Goal: Task Accomplishment & Management: Use online tool/utility

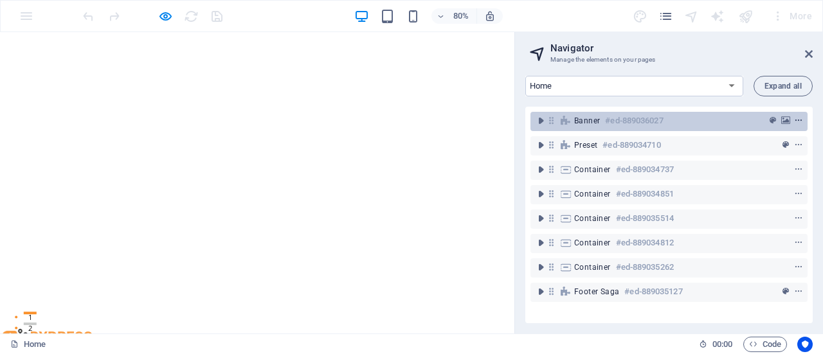
click at [794, 118] on icon "context-menu" at bounding box center [798, 120] width 9 height 9
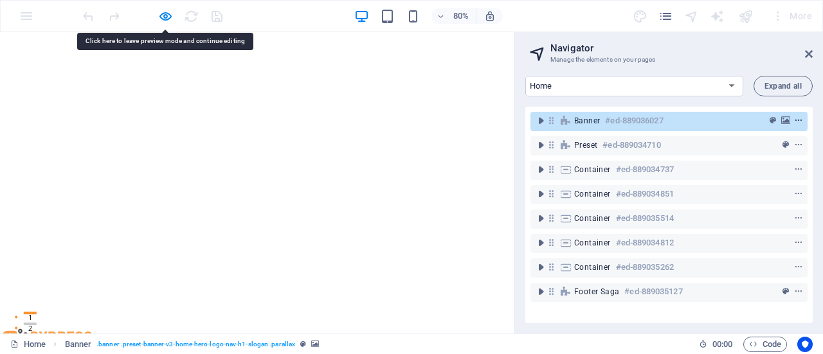
click at [795, 119] on icon "context-menu" at bounding box center [798, 120] width 9 height 9
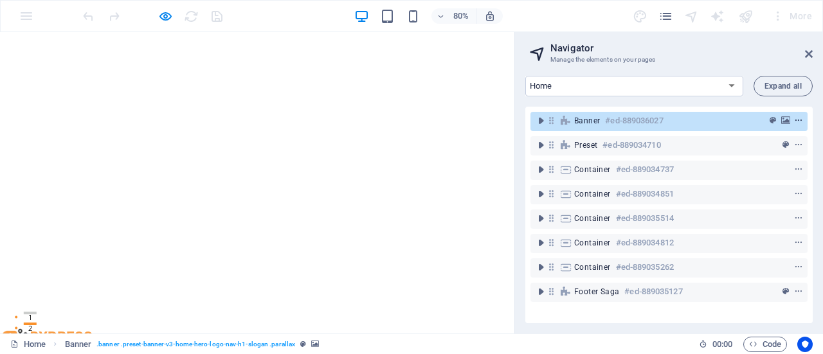
click at [796, 120] on icon "context-menu" at bounding box center [798, 120] width 9 height 9
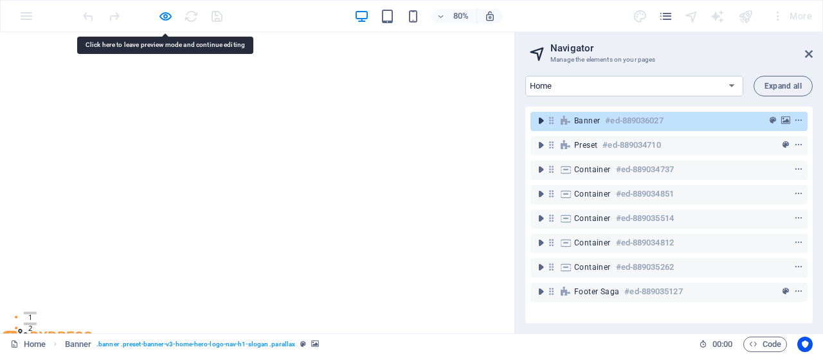
click at [542, 122] on icon "toggle-expand" at bounding box center [540, 120] width 13 height 13
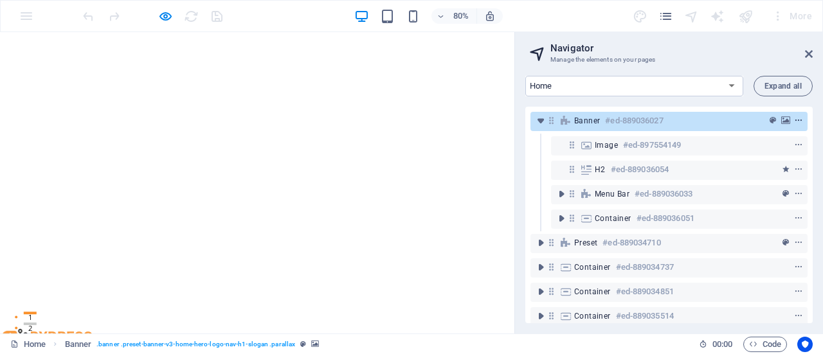
click at [797, 120] on icon "context-menu" at bounding box center [798, 120] width 9 height 9
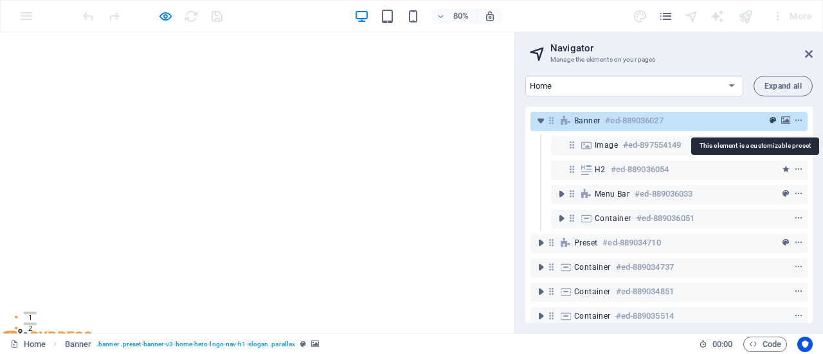
click at [770, 120] on icon "preset" at bounding box center [773, 120] width 6 height 9
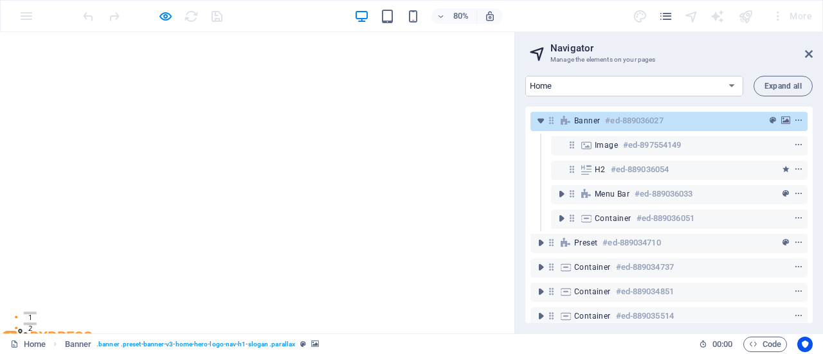
click at [714, 120] on div "Banner #ed-889036027" at bounding box center [658, 120] width 169 height 15
click at [795, 121] on icon "context-menu" at bounding box center [798, 120] width 9 height 9
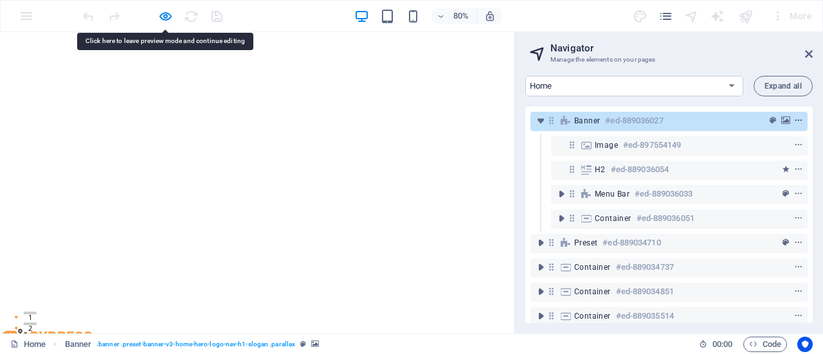
click at [795, 121] on icon "context-menu" at bounding box center [798, 120] width 9 height 9
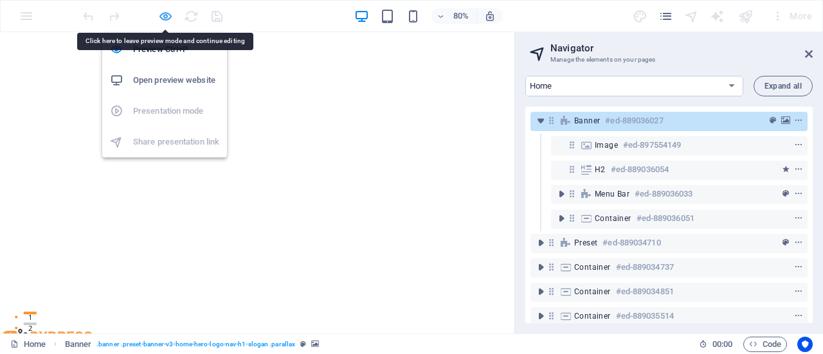
click at [161, 14] on icon "button" at bounding box center [165, 16] width 15 height 15
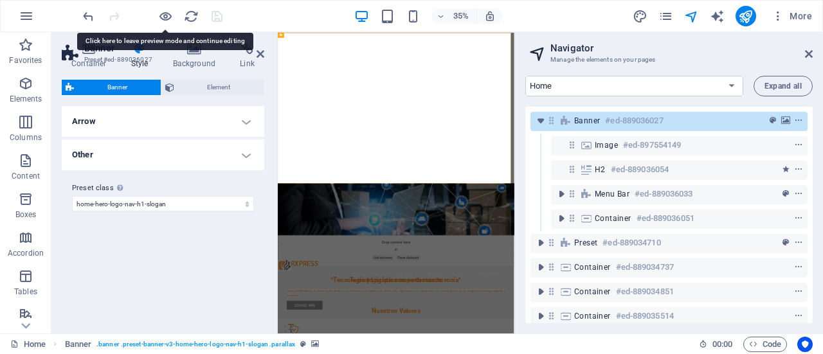
click at [136, 238] on div "Variants Default Arrow Off Plain Boxed Color Hover effect None Background Paddi…" at bounding box center [163, 214] width 203 height 217
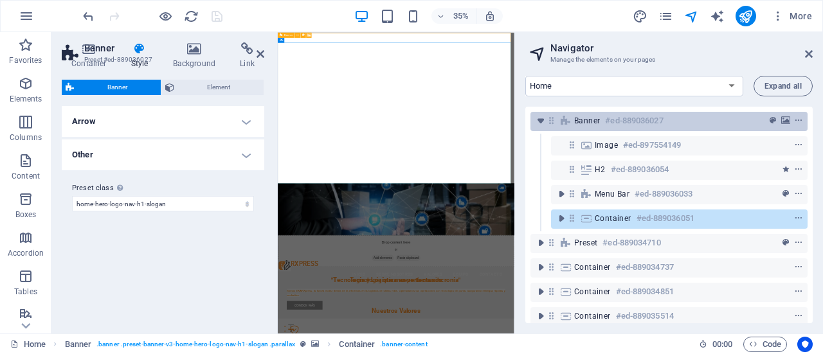
click at [652, 116] on h6 "#ed-889036027" at bounding box center [634, 120] width 58 height 15
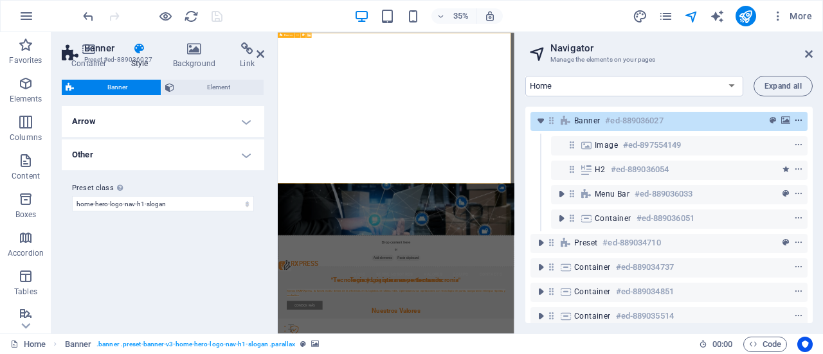
click at [800, 123] on span "context-menu" at bounding box center [798, 120] width 13 height 9
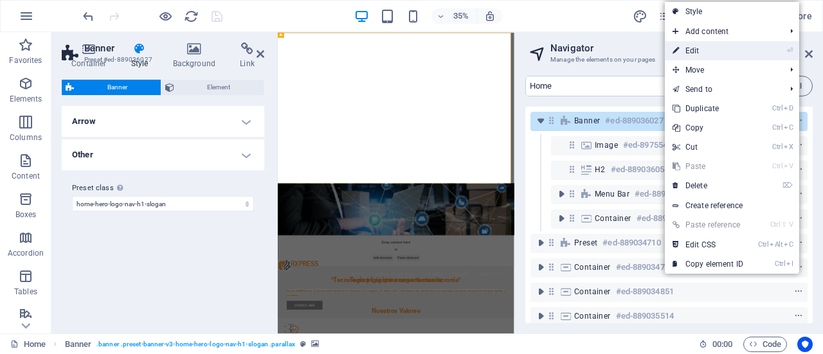
click at [696, 48] on link "⏎ Edit" at bounding box center [708, 50] width 86 height 19
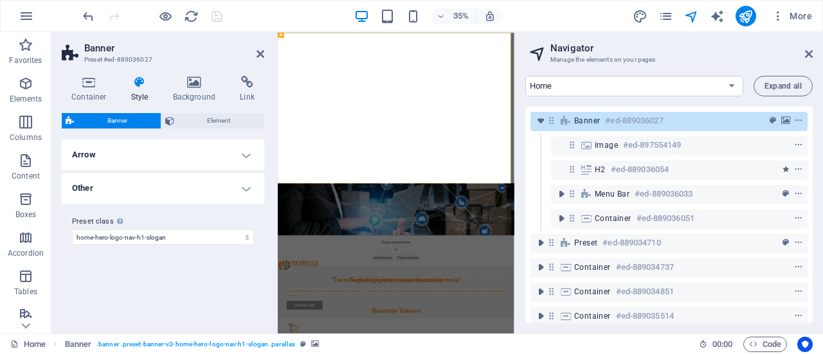
click at [242, 156] on h4 "Arrow" at bounding box center [163, 155] width 203 height 31
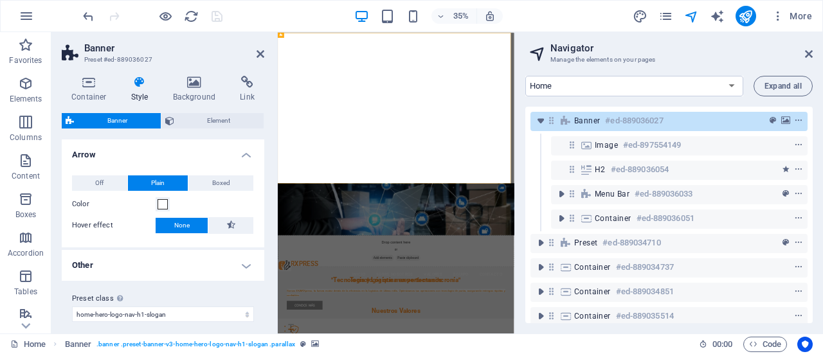
click at [242, 156] on h4 "Arrow" at bounding box center [163, 151] width 203 height 23
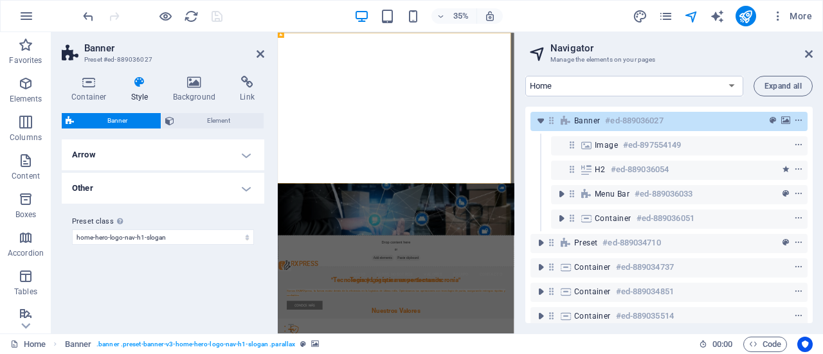
click at [244, 190] on h4 "Other" at bounding box center [163, 188] width 203 height 31
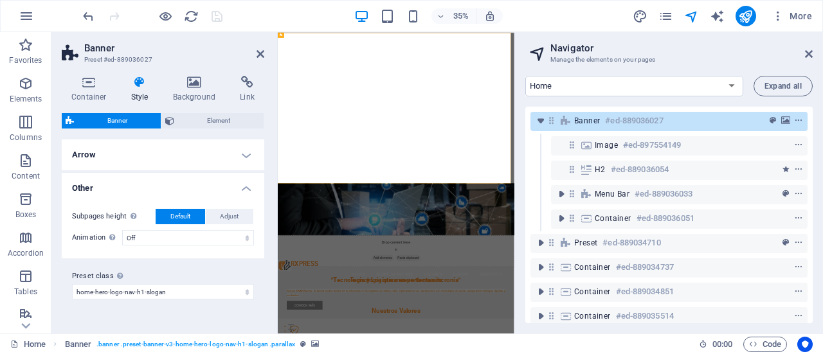
click at [244, 190] on h4 "Other" at bounding box center [163, 184] width 203 height 23
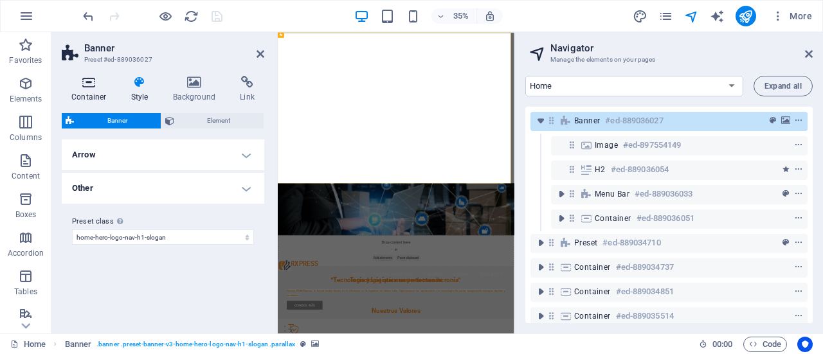
click at [94, 91] on h4 "Container" at bounding box center [92, 89] width 60 height 27
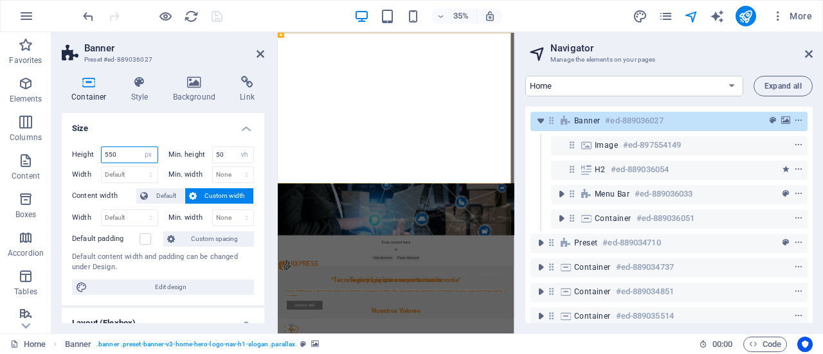
drag, startPoint x: 134, startPoint y: 156, endPoint x: 100, endPoint y: 151, distance: 33.7
click at [101, 151] on div "550 Default px rem % vh vw" at bounding box center [129, 155] width 57 height 17
click at [275, 227] on div at bounding box center [276, 183] width 3 height 302
type input "600"
click at [269, 218] on div "Container Style Background Link Size Height 600 Default px rem % vh vw Min. hei…" at bounding box center [162, 200] width 223 height 268
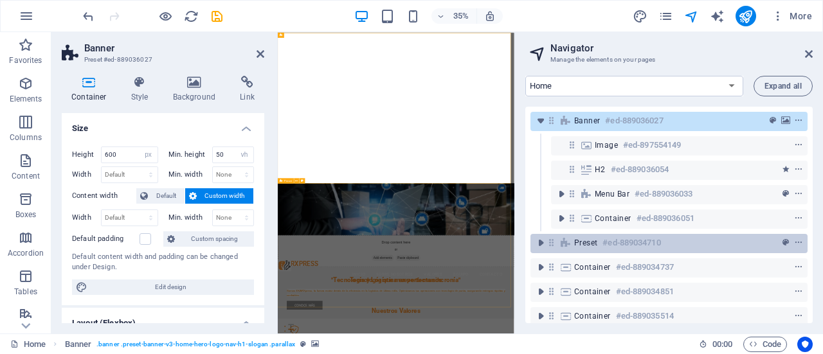
click at [593, 244] on span "Preset" at bounding box center [585, 243] width 23 height 10
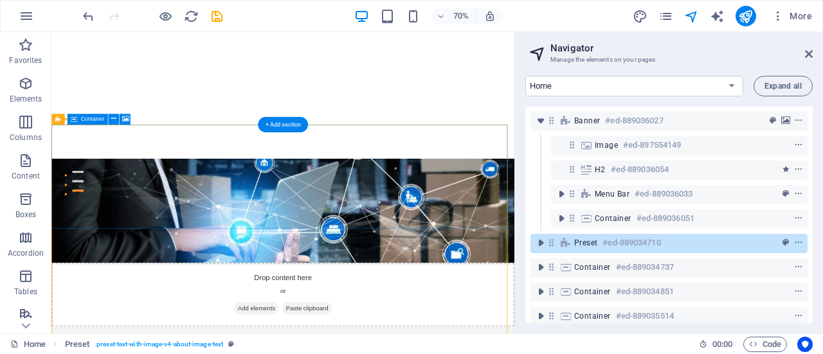
scroll to position [306, 0]
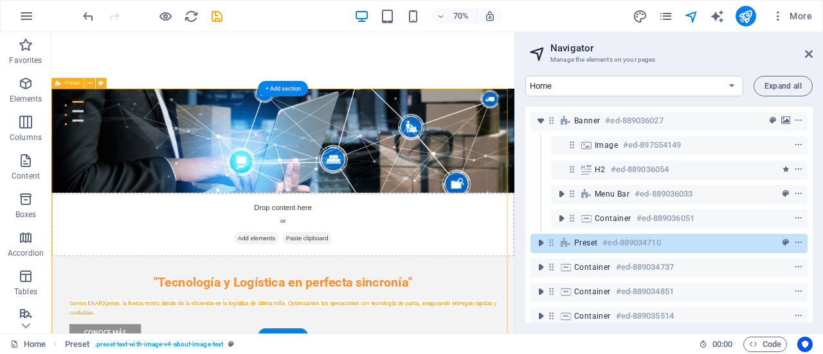
click at [585, 242] on span "Preset" at bounding box center [585, 243] width 23 height 10
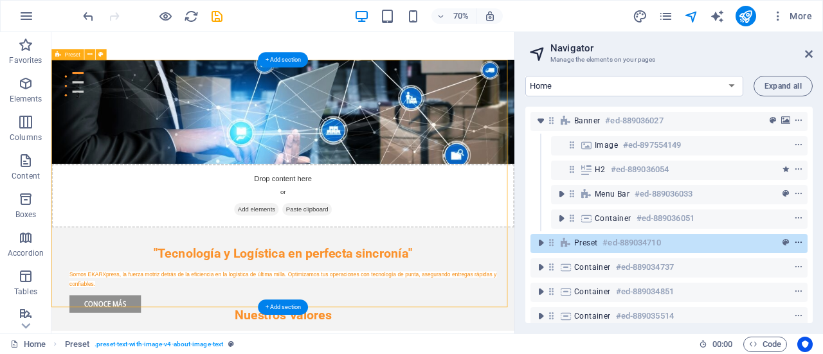
click at [799, 243] on icon "context-menu" at bounding box center [798, 243] width 9 height 9
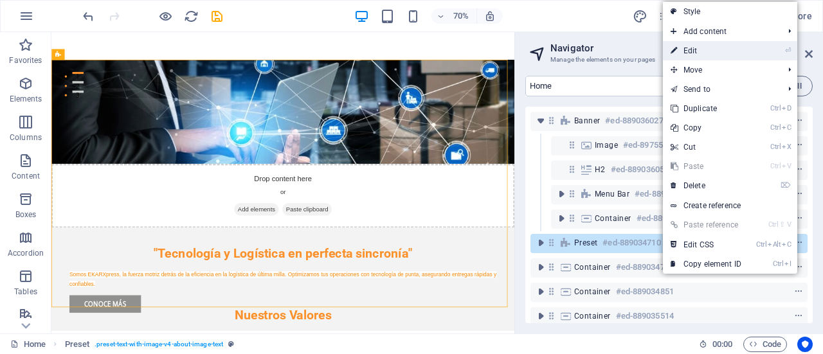
click at [743, 51] on link "⏎ Edit" at bounding box center [706, 50] width 86 height 19
